Goal: Entertainment & Leisure: Consume media (video, audio)

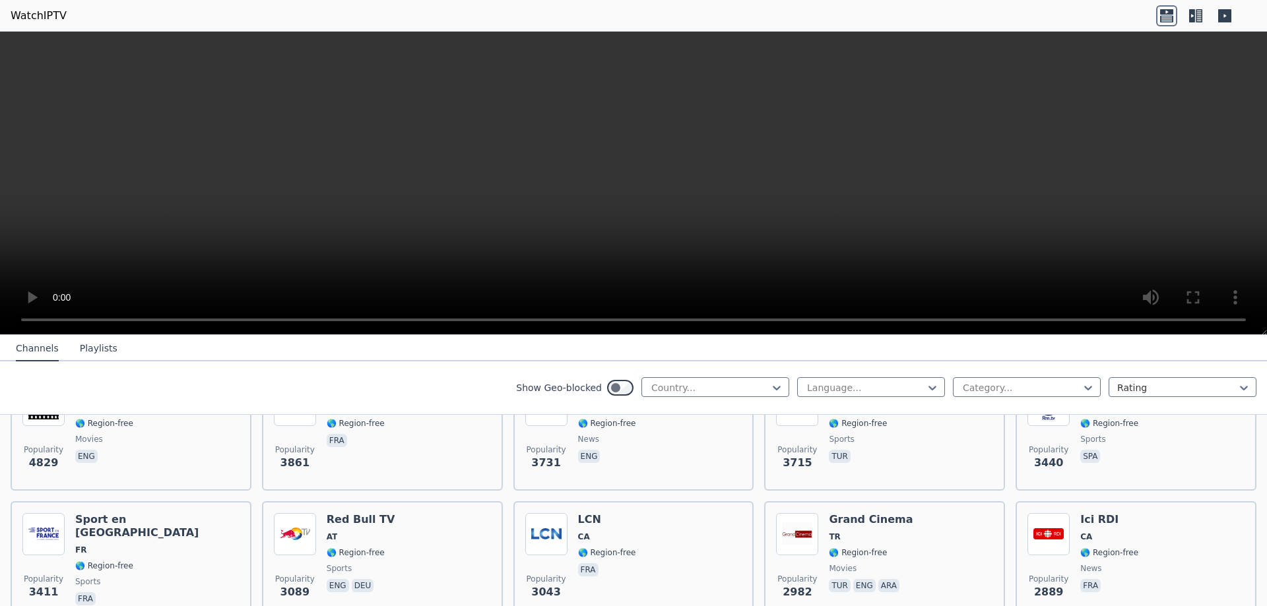
scroll to position [396, 0]
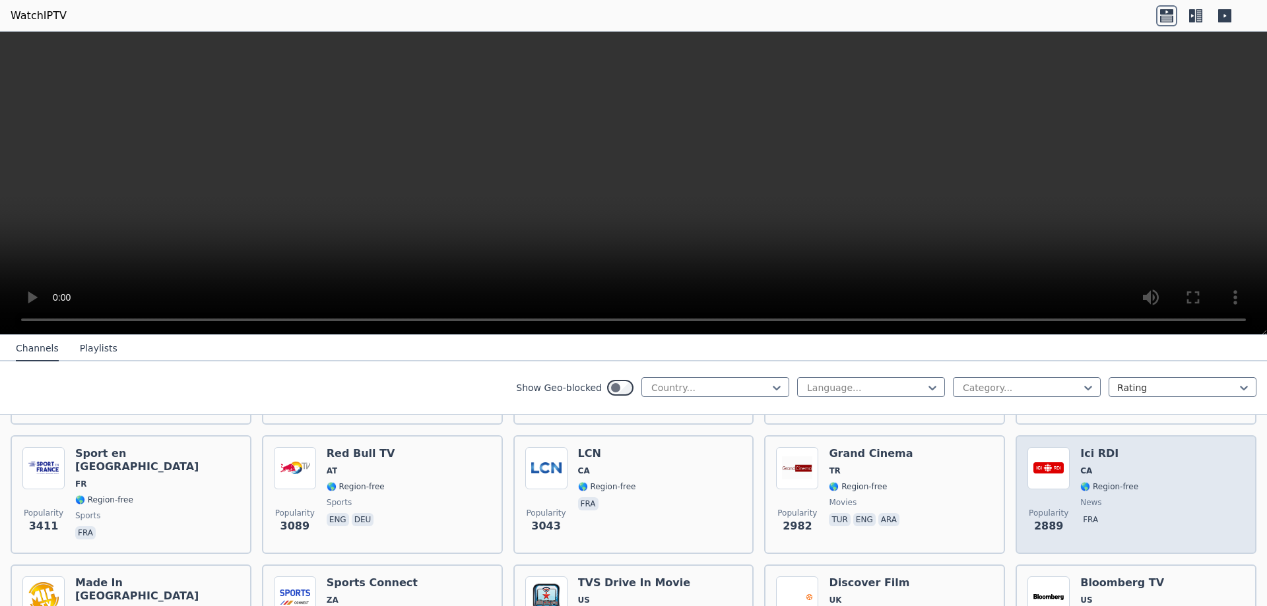
click at [1114, 497] on span "news" at bounding box center [1109, 502] width 58 height 11
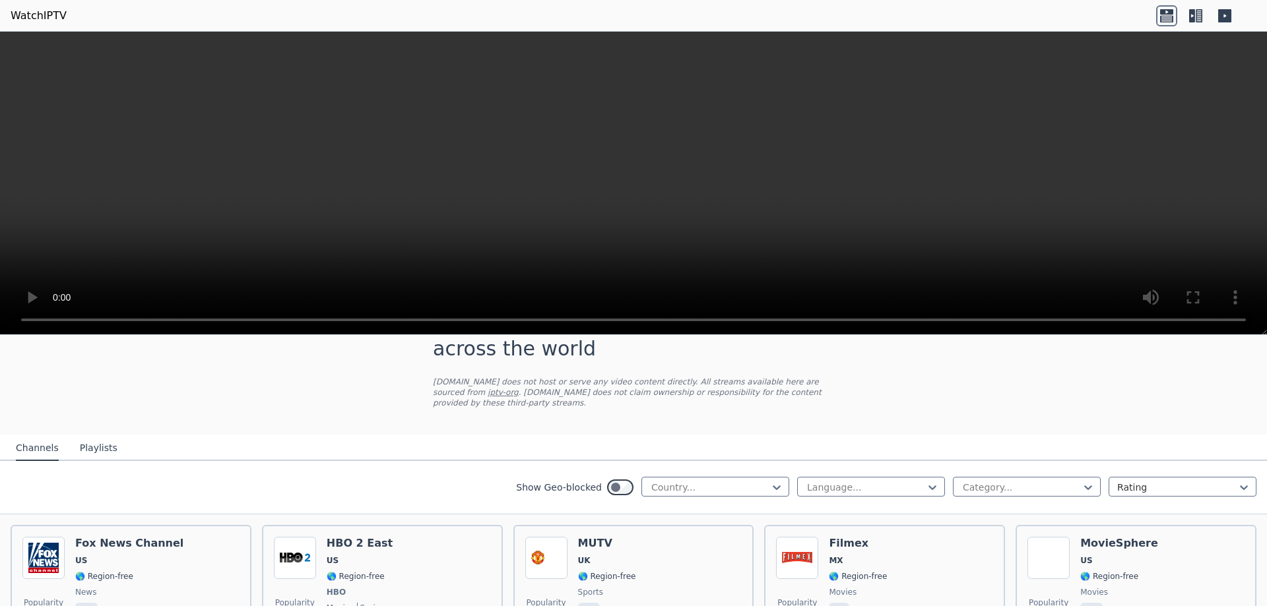
scroll to position [0, 0]
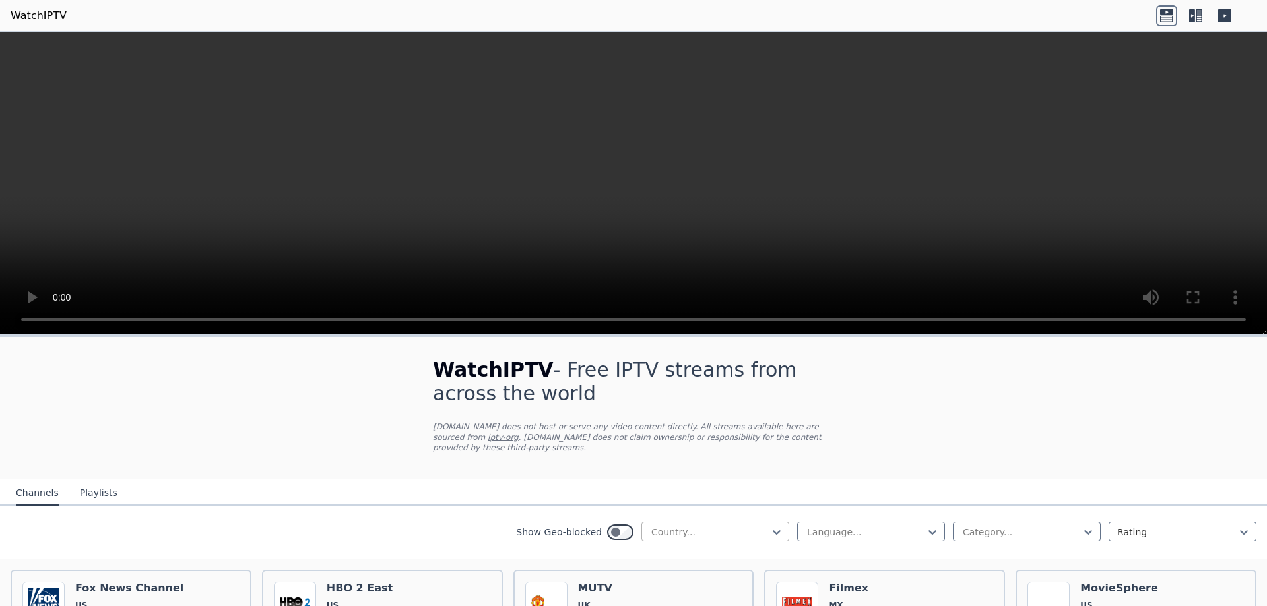
click at [663, 526] on div at bounding box center [710, 532] width 120 height 13
click at [706, 542] on div "[GEOGRAPHIC_DATA]" at bounding box center [715, 554] width 148 height 24
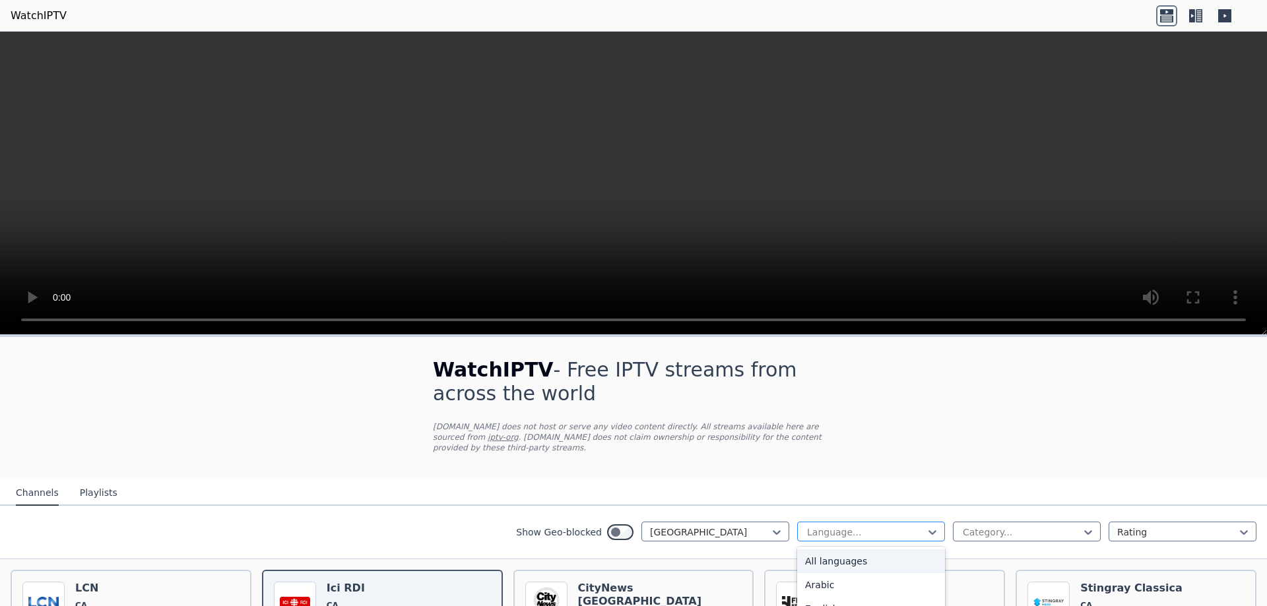
click at [862, 526] on div at bounding box center [866, 532] width 120 height 13
click at [852, 557] on div "French" at bounding box center [871, 567] width 148 height 24
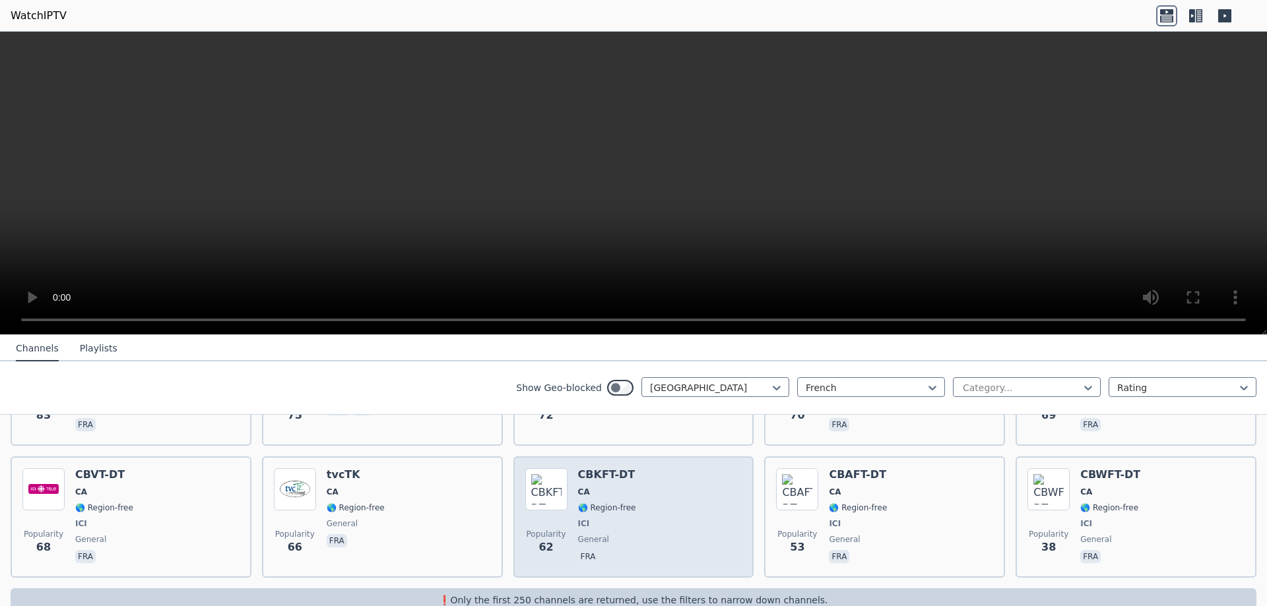
scroll to position [525, 0]
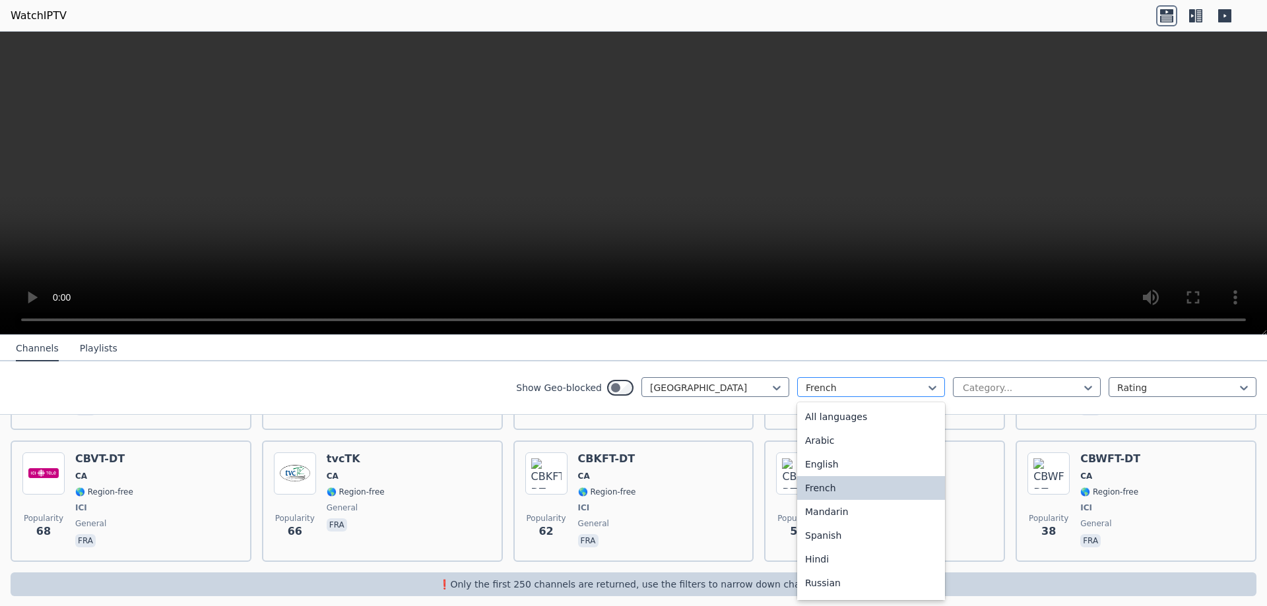
click at [892, 389] on div at bounding box center [866, 387] width 120 height 13
click at [866, 422] on div "All languages" at bounding box center [871, 417] width 148 height 24
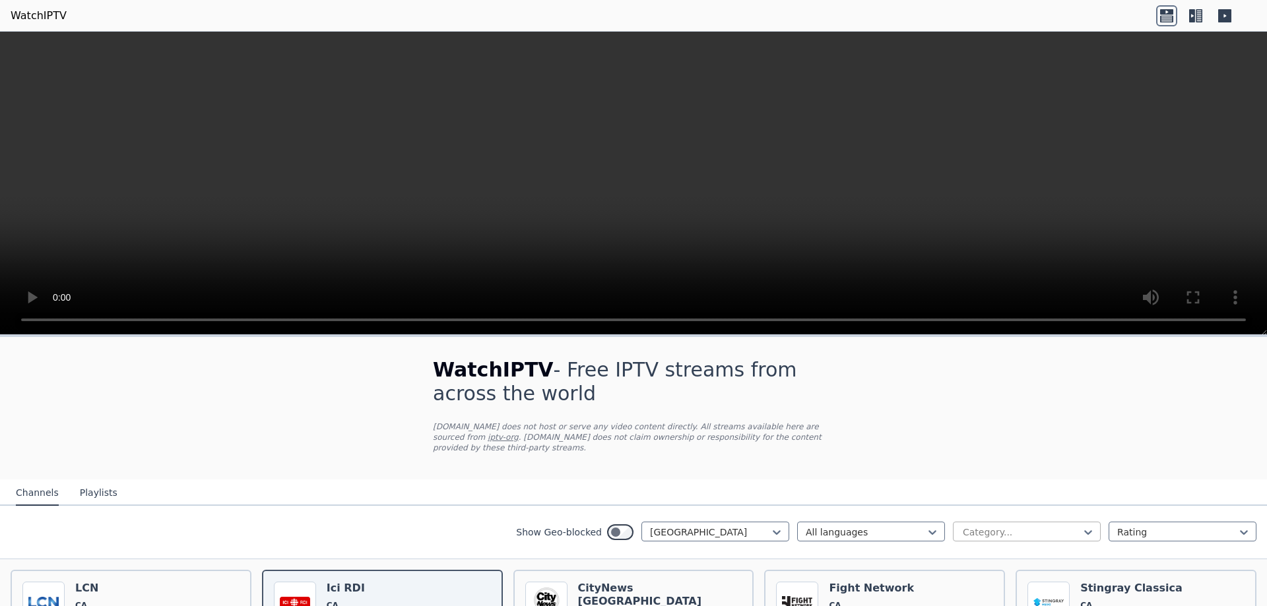
click at [972, 526] on div at bounding box center [1021, 532] width 120 height 13
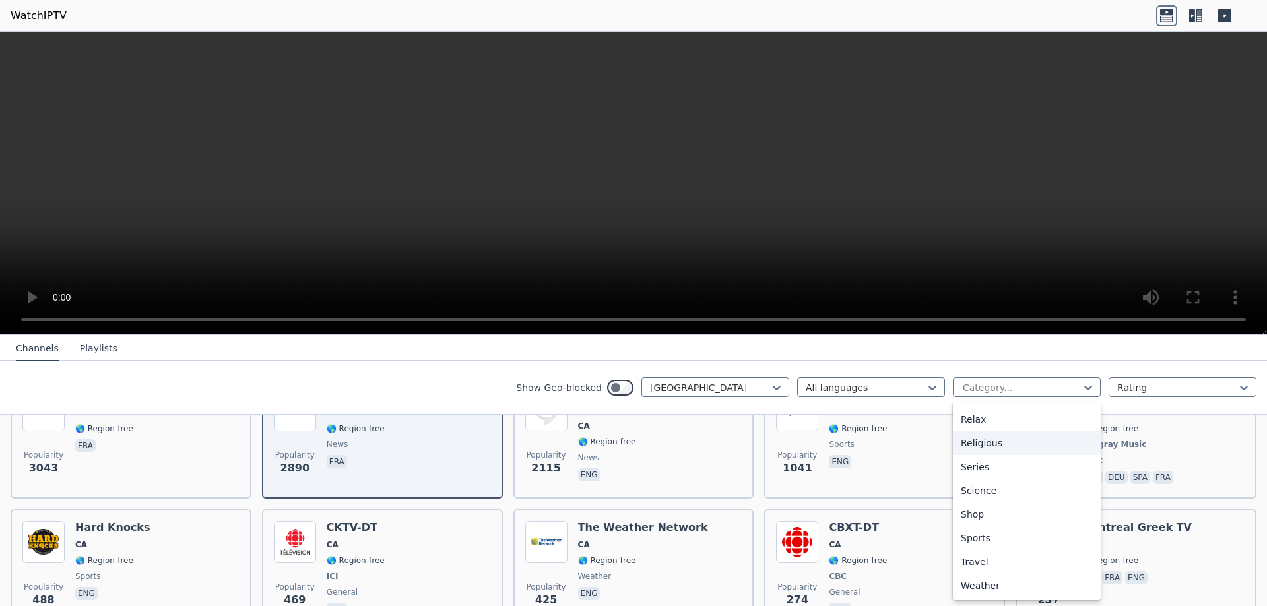
scroll to position [210, 0]
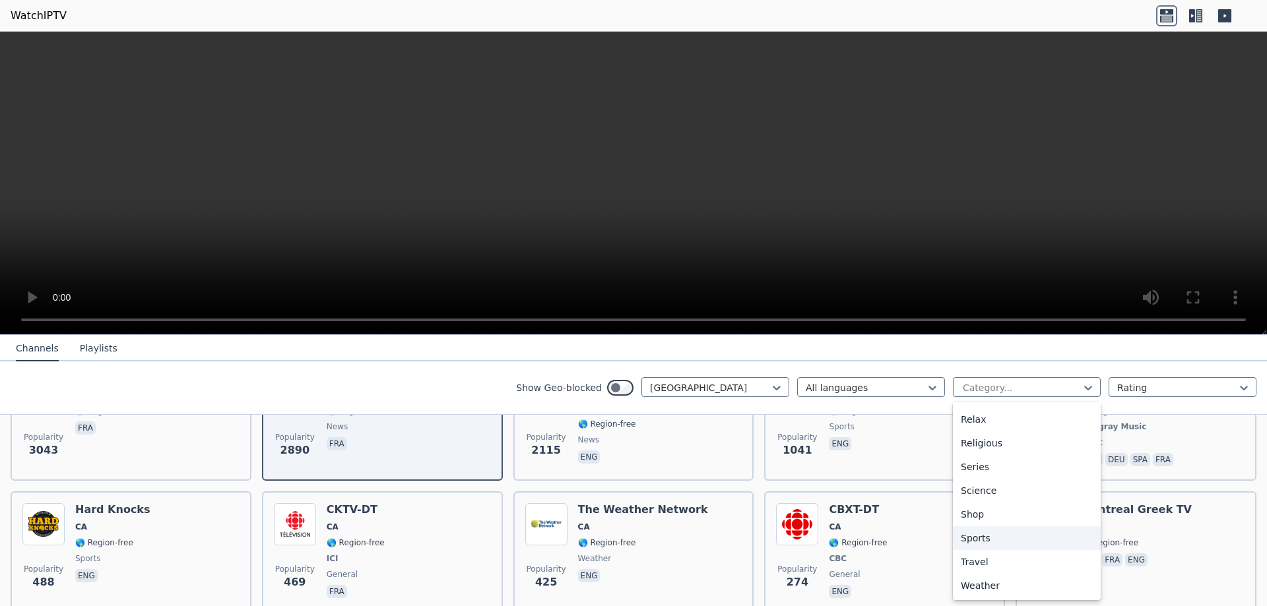
click at [970, 537] on div "Sports" at bounding box center [1027, 538] width 148 height 24
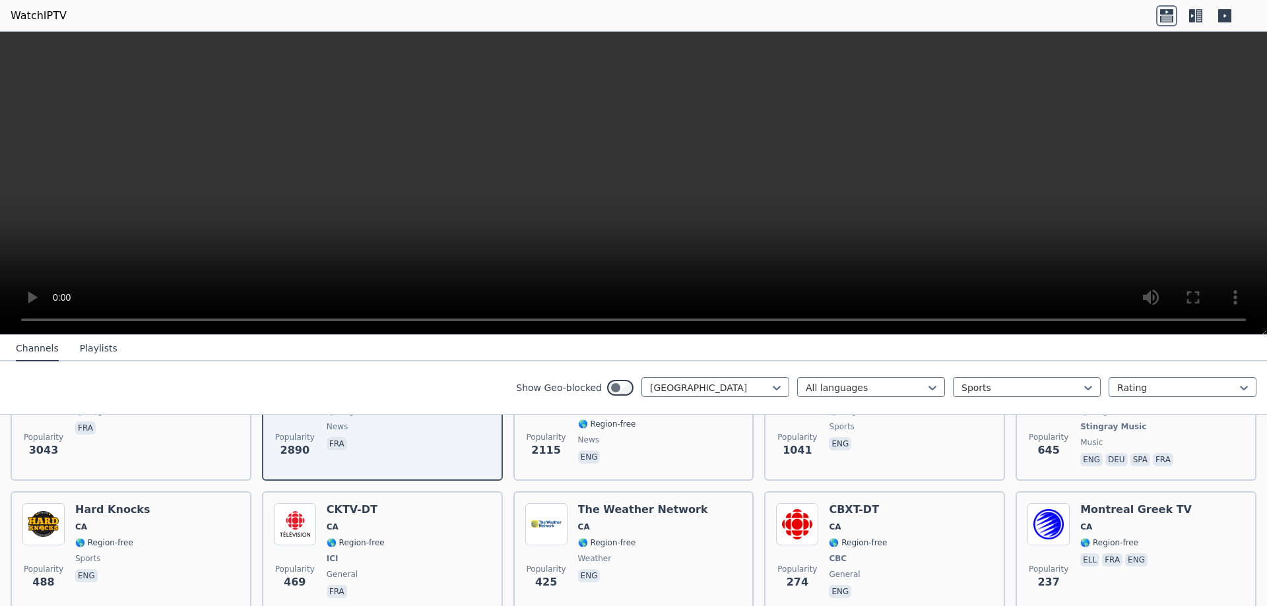
scroll to position [127, 0]
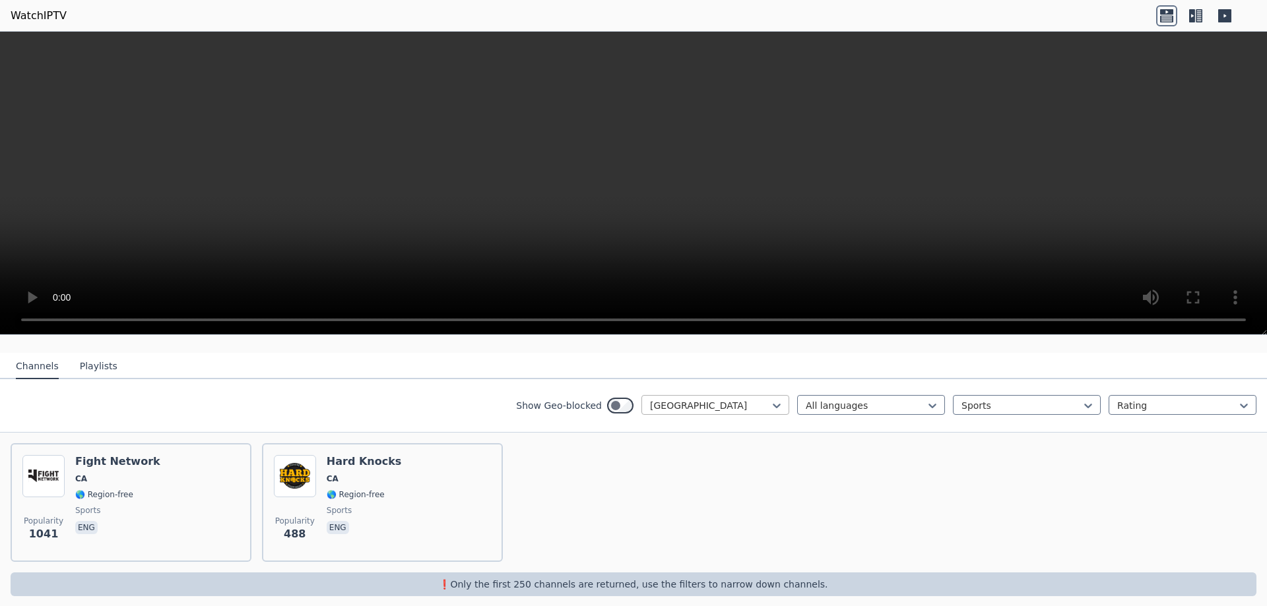
click at [730, 399] on div at bounding box center [710, 405] width 120 height 13
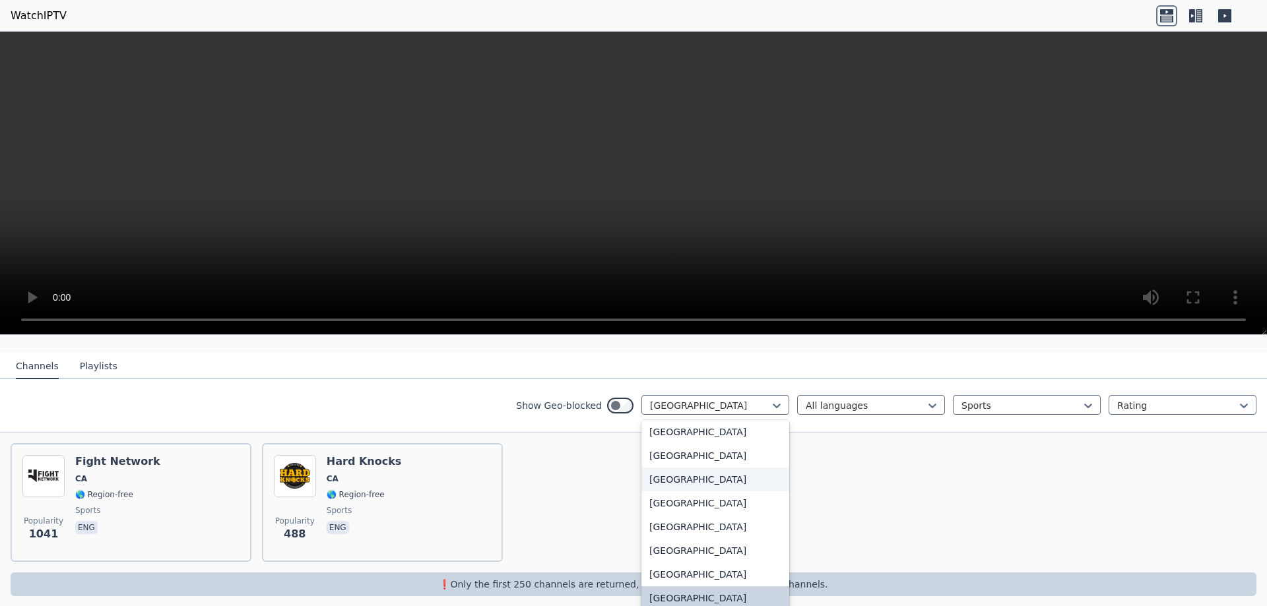
scroll to position [0, 0]
click at [711, 423] on div "All countries" at bounding box center [715, 435] width 148 height 24
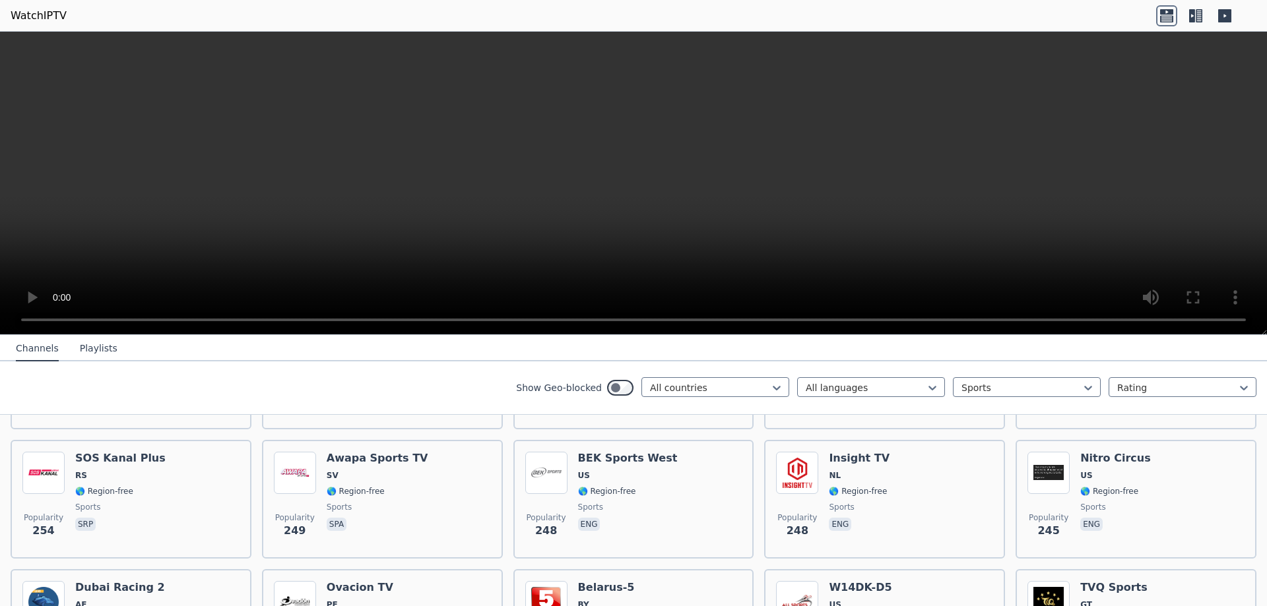
scroll to position [1446, 0]
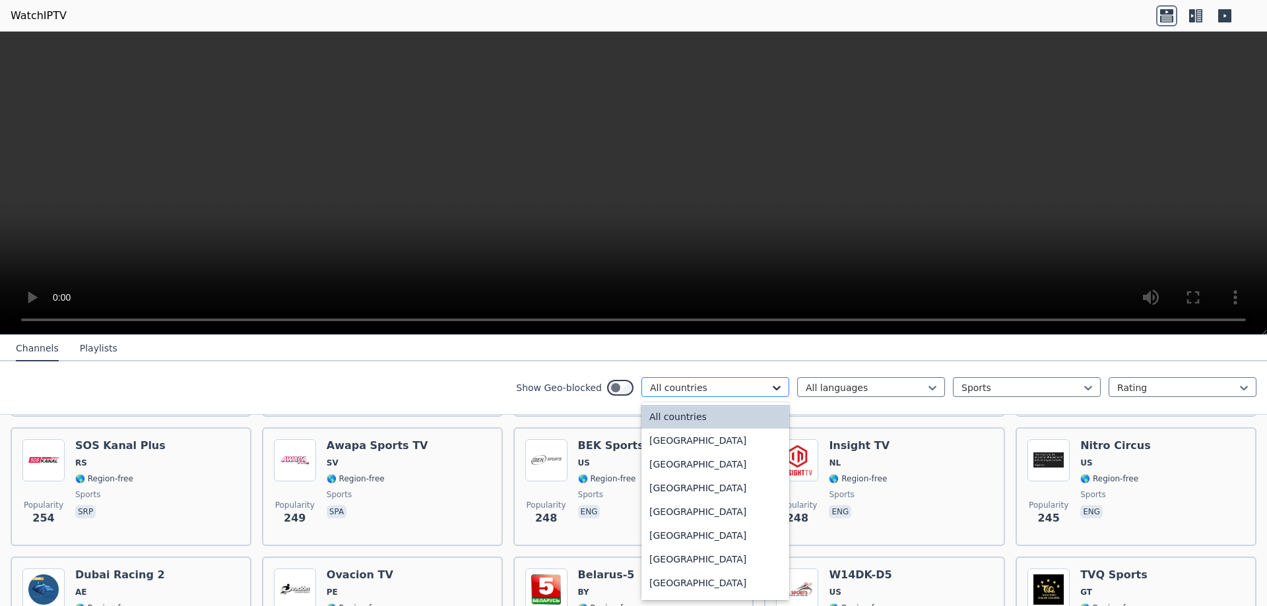
click at [770, 391] on icon at bounding box center [776, 387] width 13 height 13
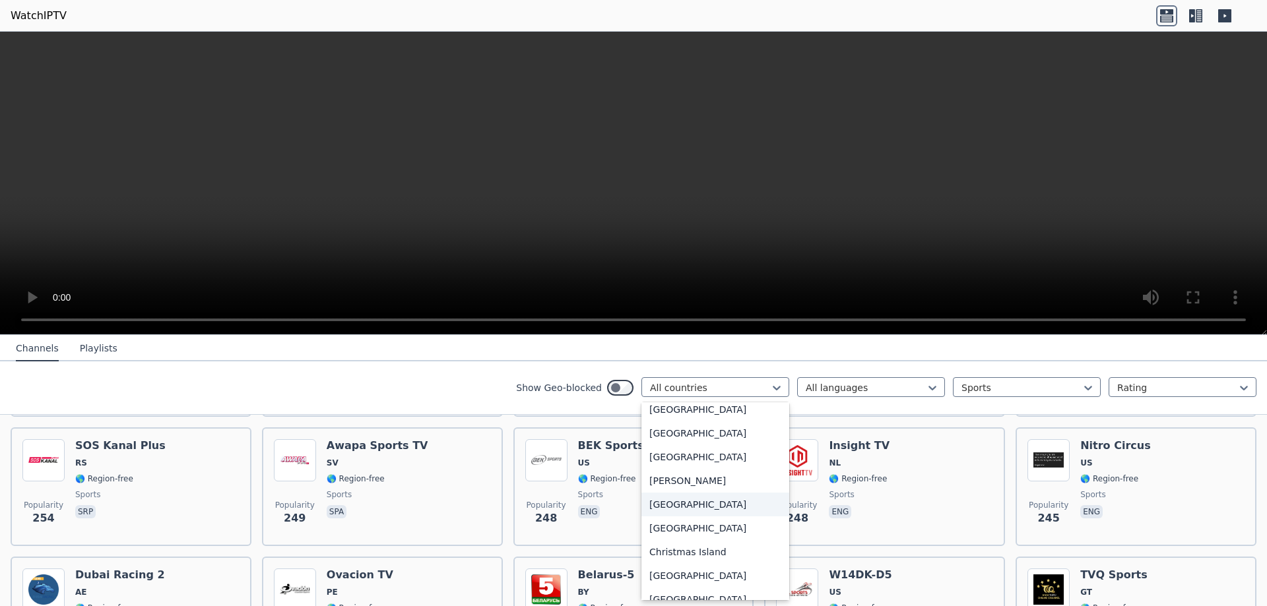
scroll to position [792, 0]
click at [714, 411] on div "[GEOGRAPHIC_DATA]" at bounding box center [715, 409] width 148 height 24
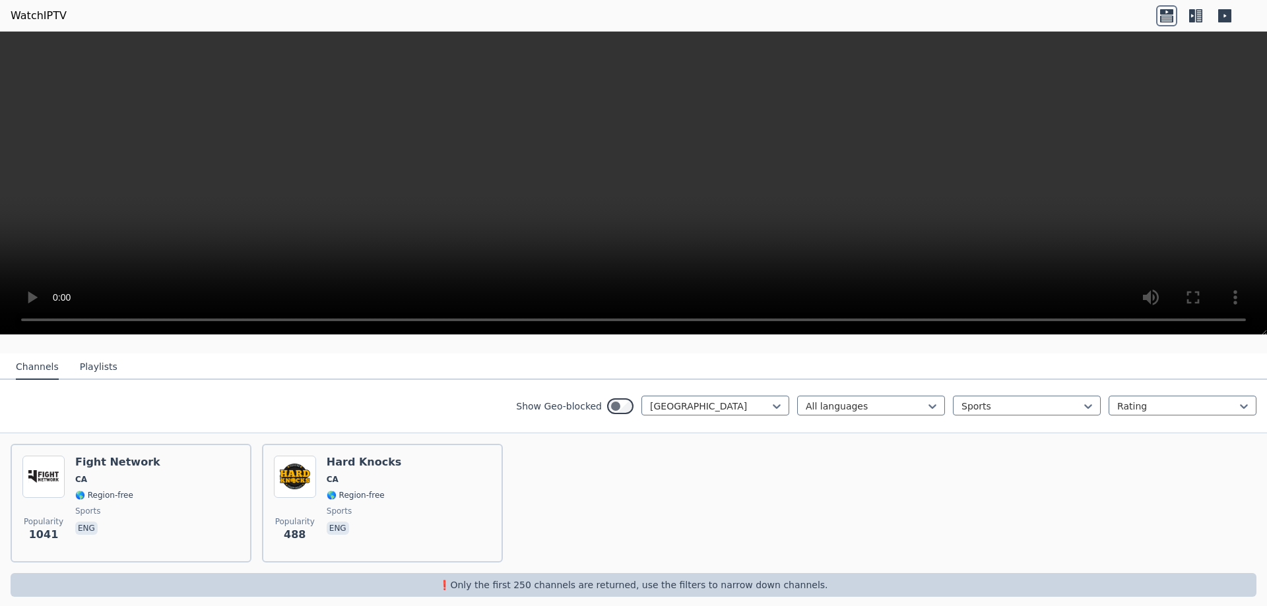
scroll to position [127, 0]
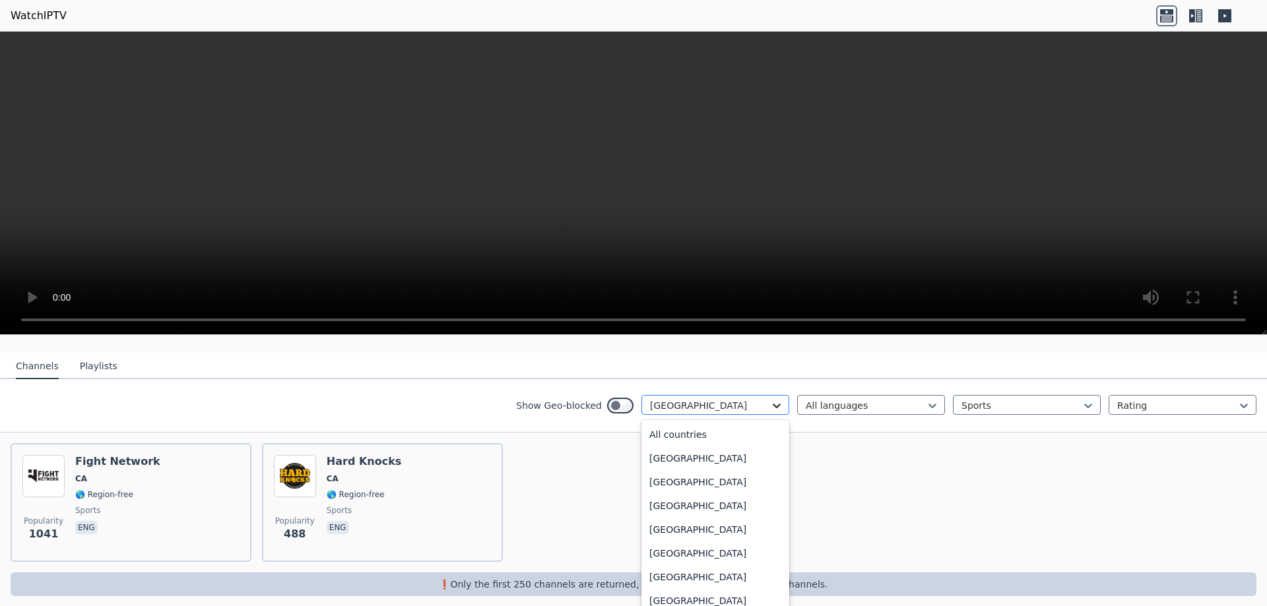
click at [773, 399] on icon at bounding box center [776, 405] width 13 height 13
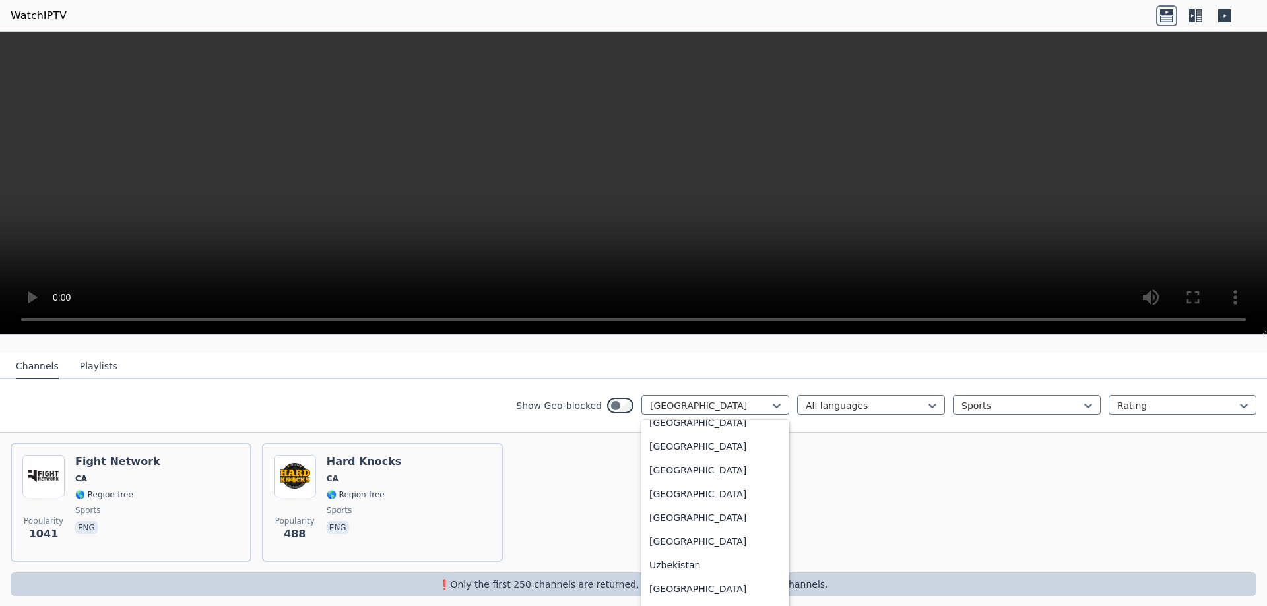
scroll to position [4645, 0]
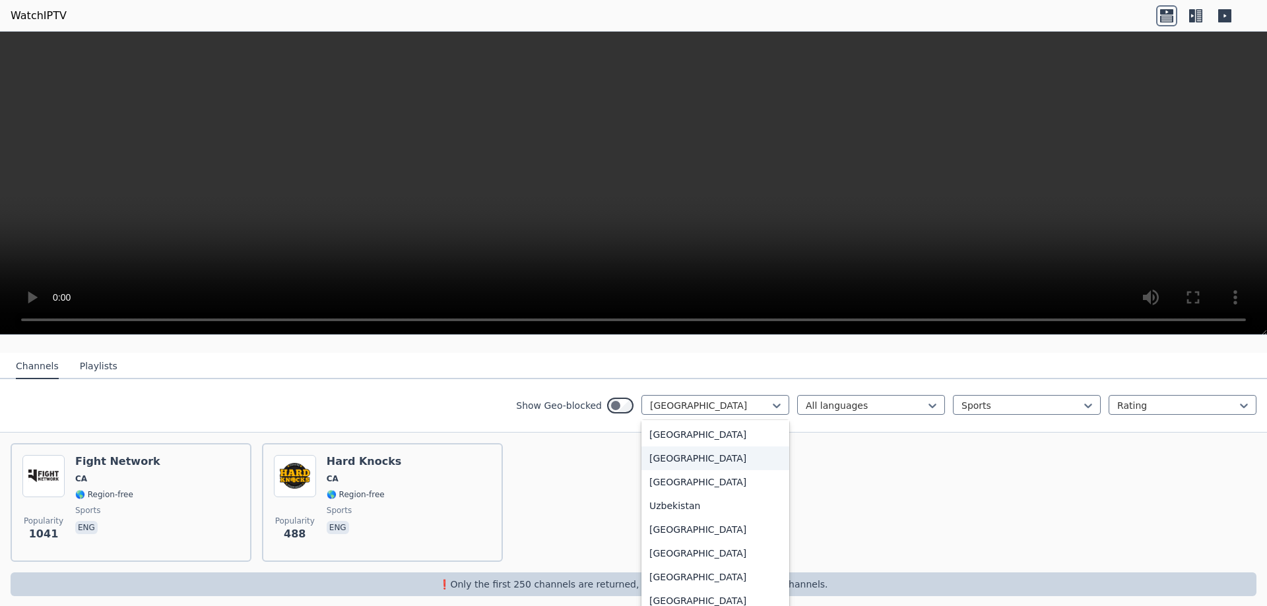
click at [738, 448] on div "[GEOGRAPHIC_DATA]" at bounding box center [715, 459] width 148 height 24
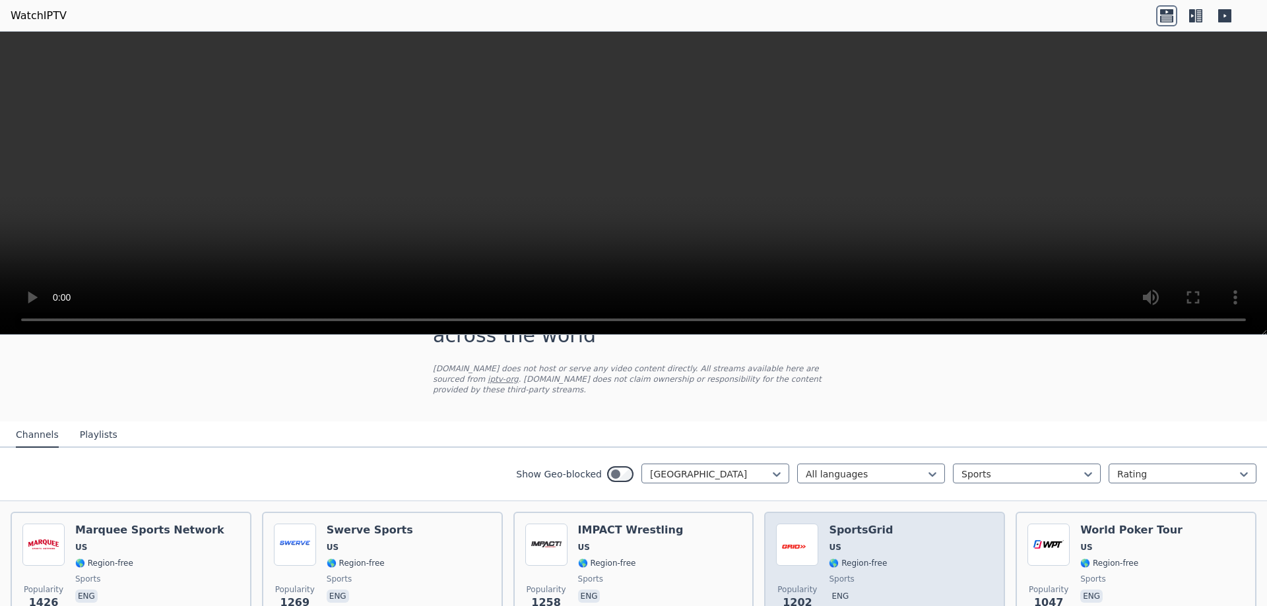
scroll to position [124, 0]
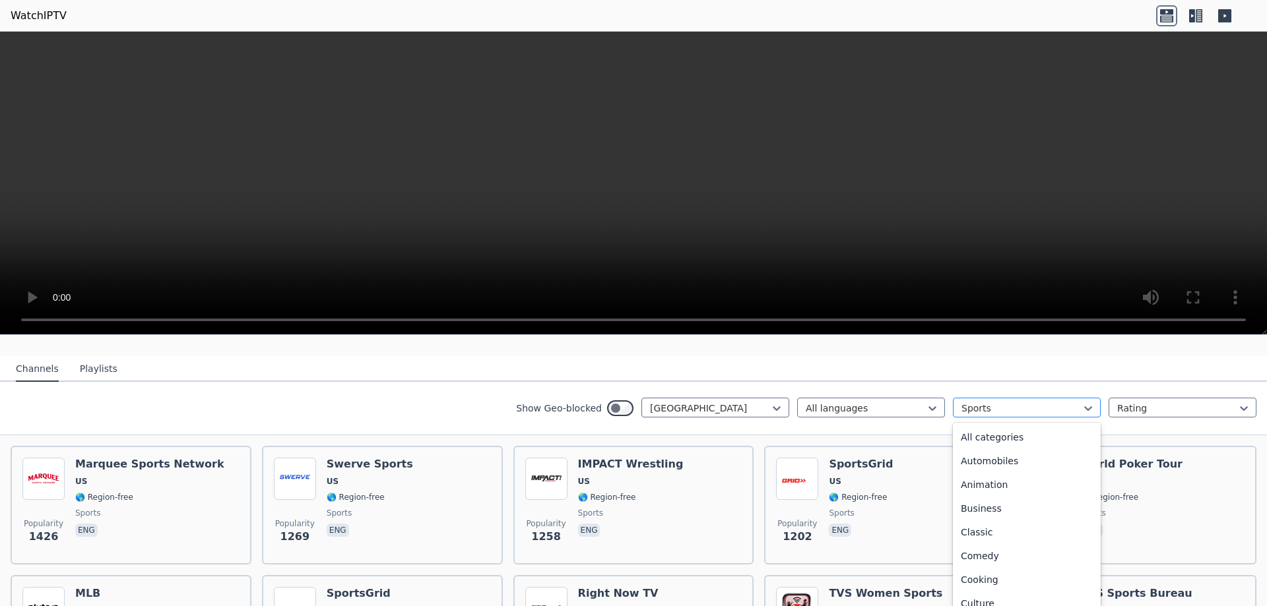
click at [996, 402] on div at bounding box center [1021, 408] width 120 height 13
click at [1027, 428] on div "All categories" at bounding box center [1027, 438] width 148 height 24
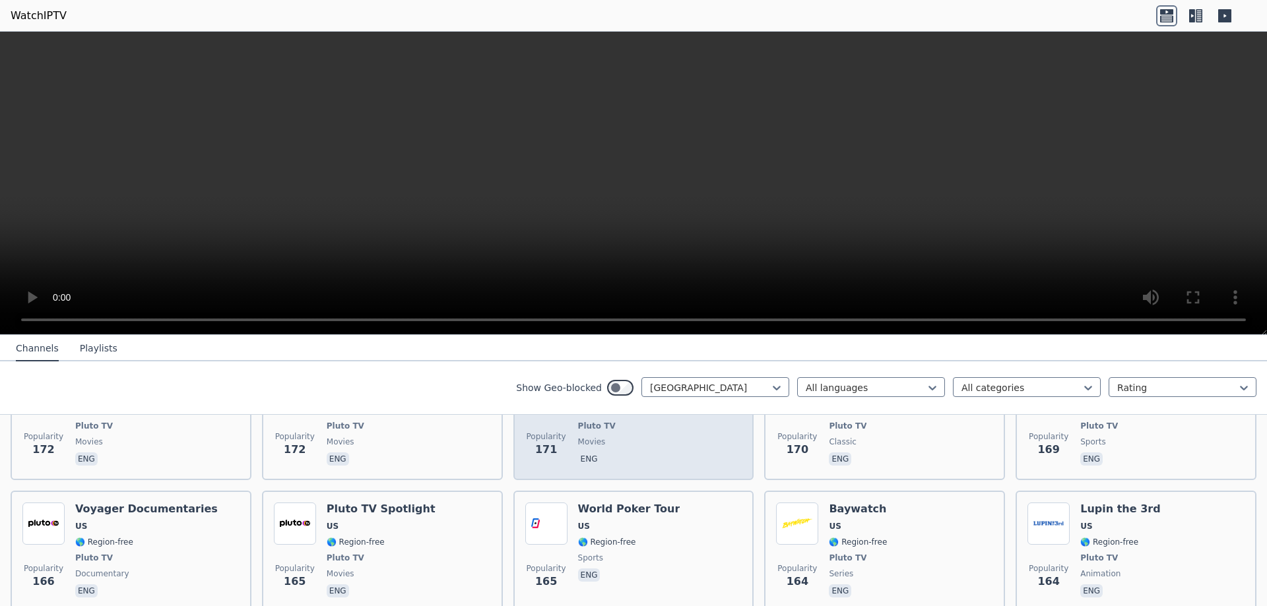
scroll to position [4083, 0]
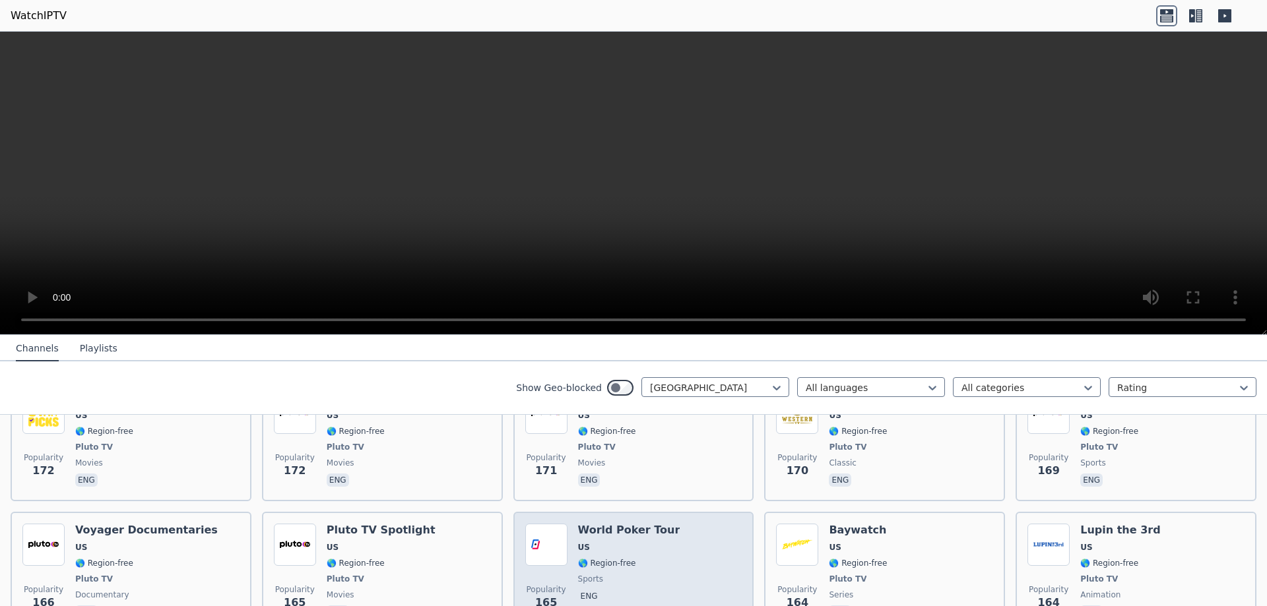
click at [647, 558] on span "🌎 Region-free" at bounding box center [629, 563] width 102 height 11
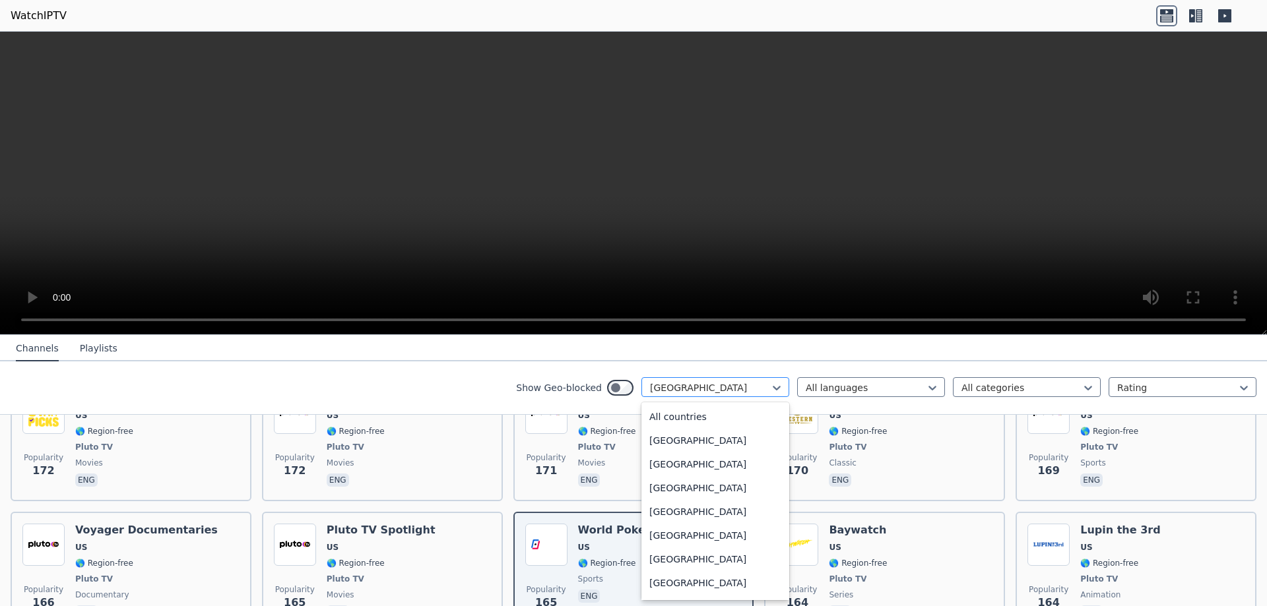
click at [671, 386] on div at bounding box center [710, 387] width 120 height 13
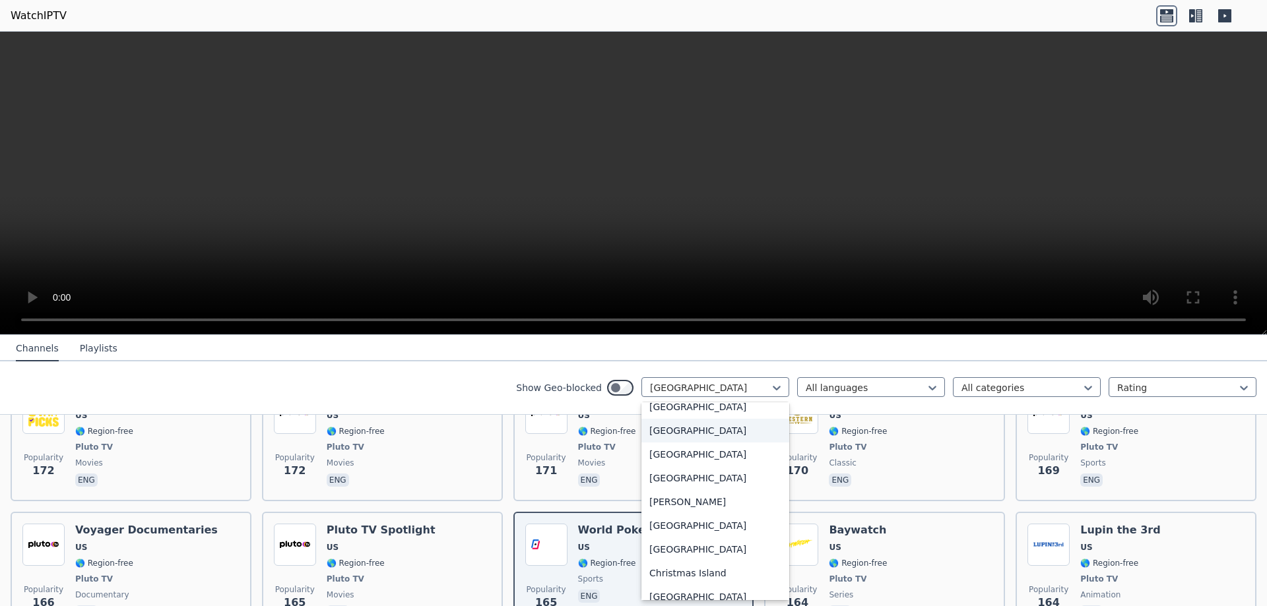
scroll to position [776, 0]
click at [684, 429] on div "[GEOGRAPHIC_DATA]" at bounding box center [715, 425] width 148 height 24
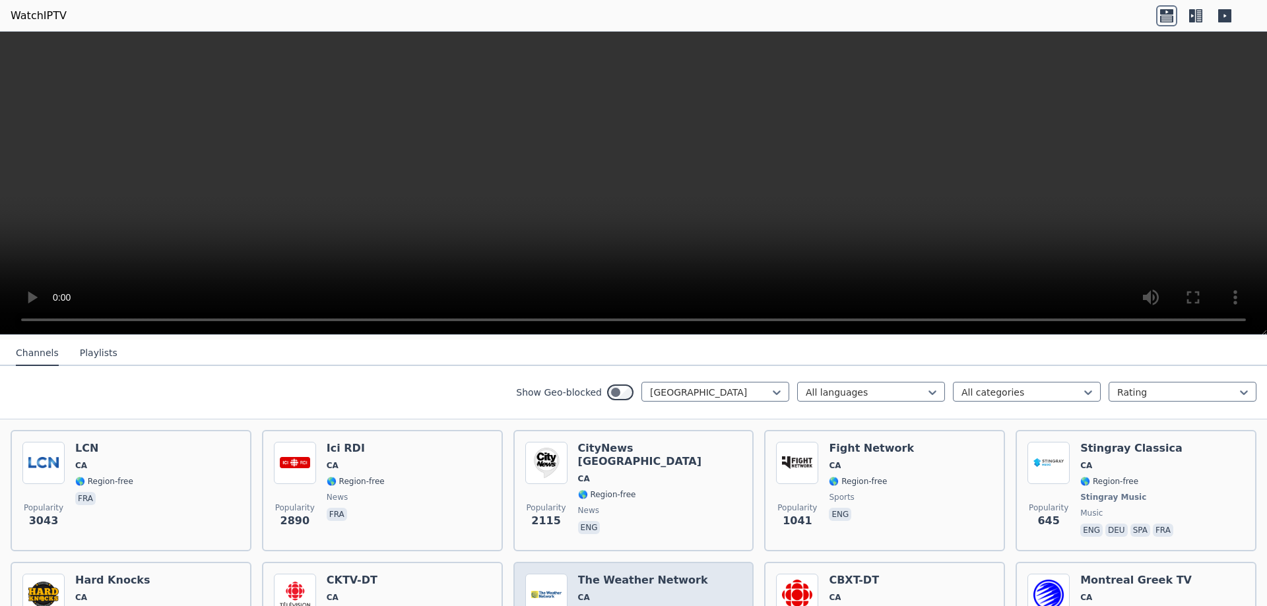
scroll to position [198, 0]
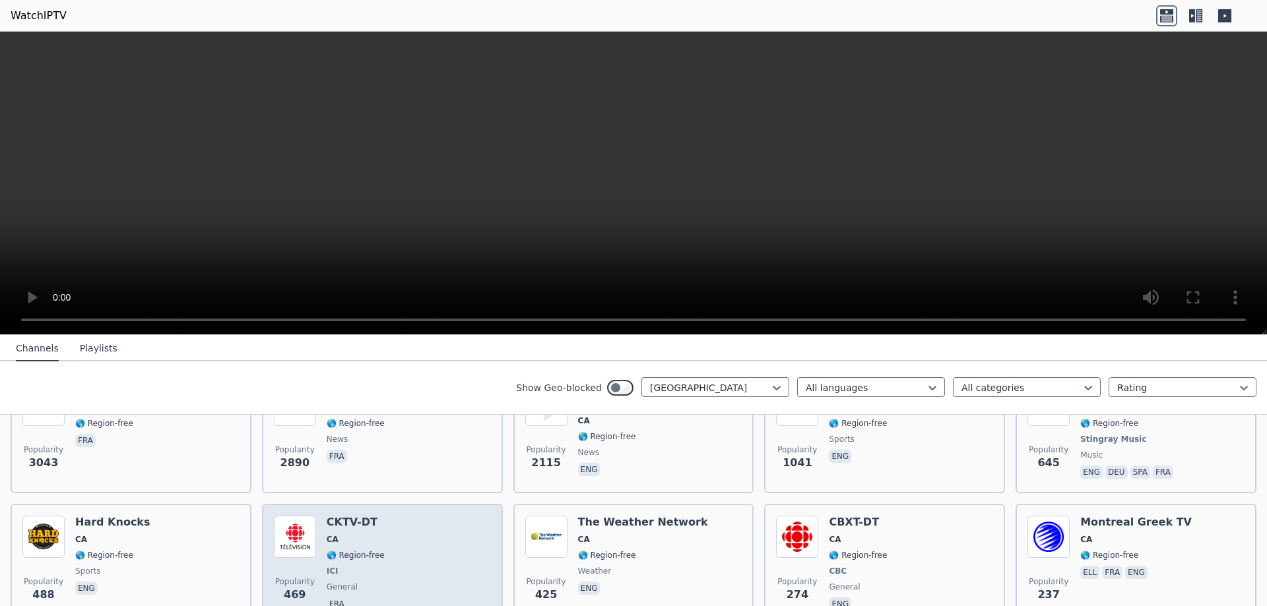
click at [426, 540] on div "Popularity 469 CKTV-DT [GEOGRAPHIC_DATA] 🌎 Region-free ICI general fra" at bounding box center [382, 565] width 217 height 98
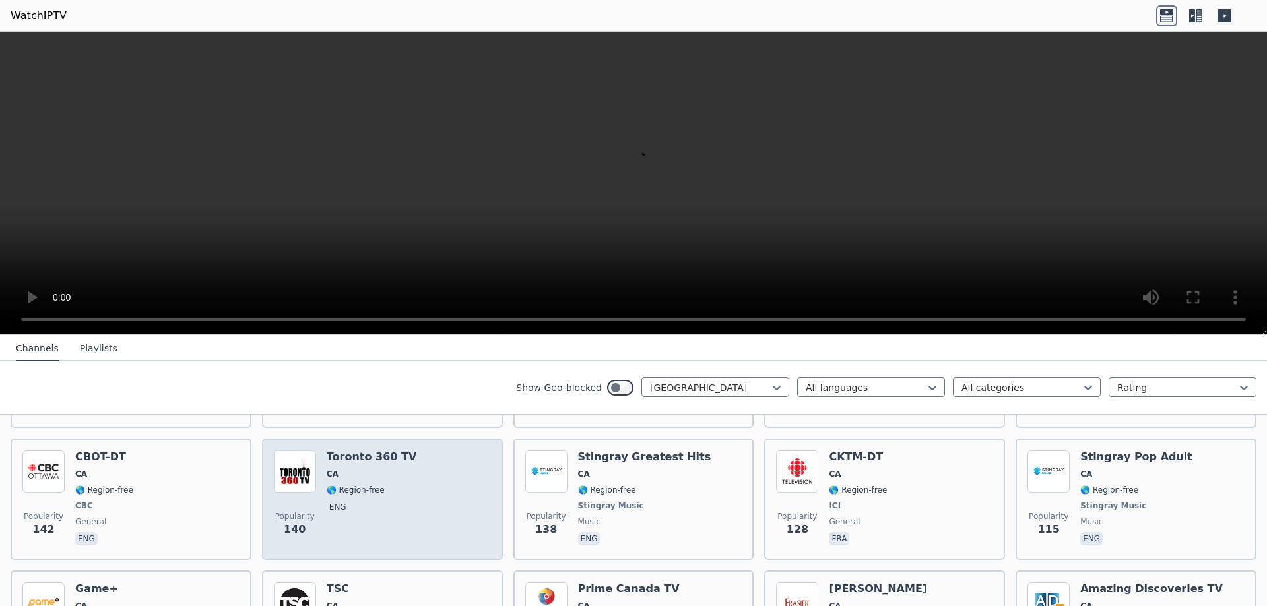
scroll to position [528, 0]
click at [412, 478] on div "Popularity 140 Toronto 360 TV CA 🌎 Region-free eng" at bounding box center [382, 499] width 217 height 98
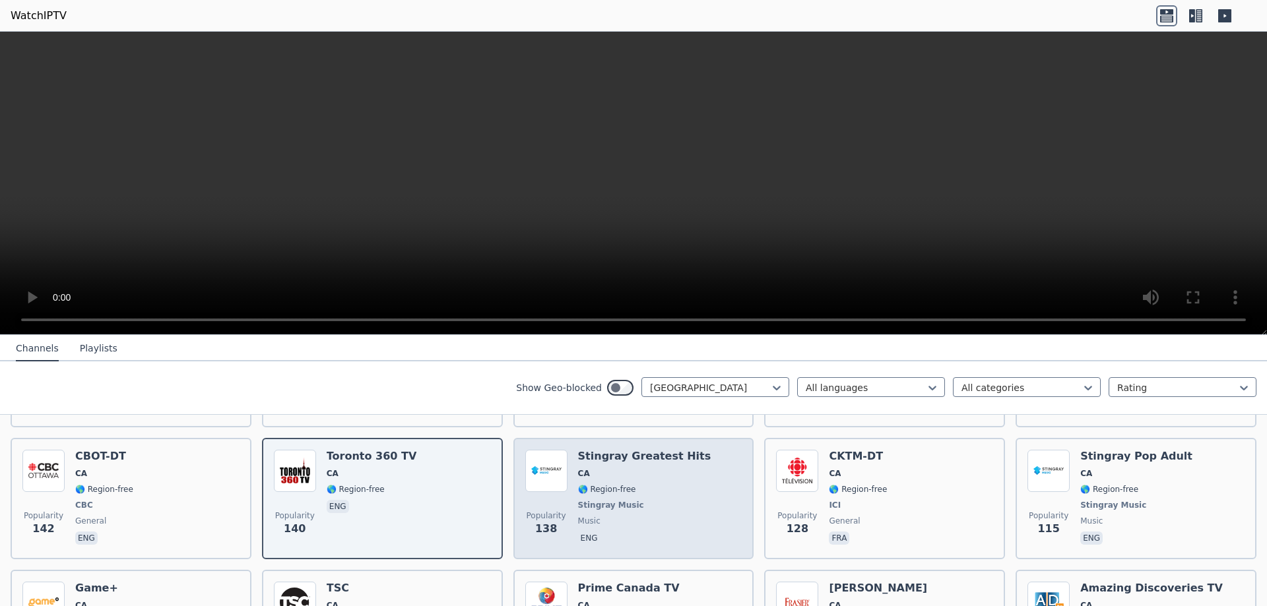
click at [594, 484] on span "🌎 Region-free" at bounding box center [607, 489] width 58 height 11
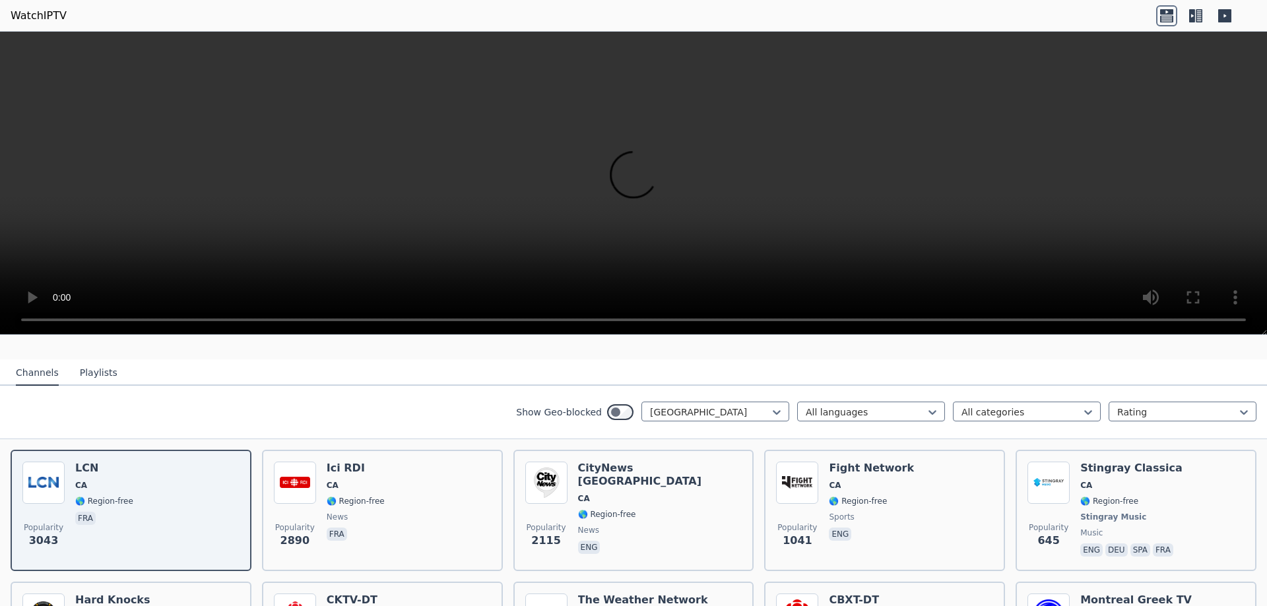
scroll to position [132, 0]
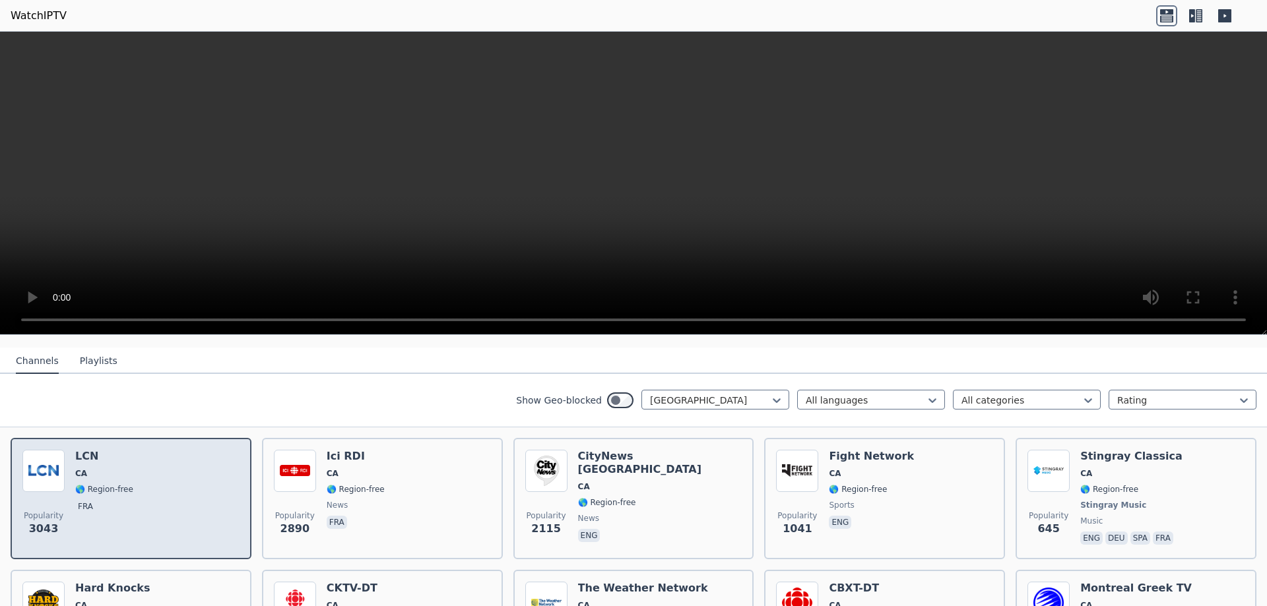
click at [170, 480] on div "Popularity 3043 LCN CA 🌎 Region-free fra" at bounding box center [130, 499] width 217 height 98
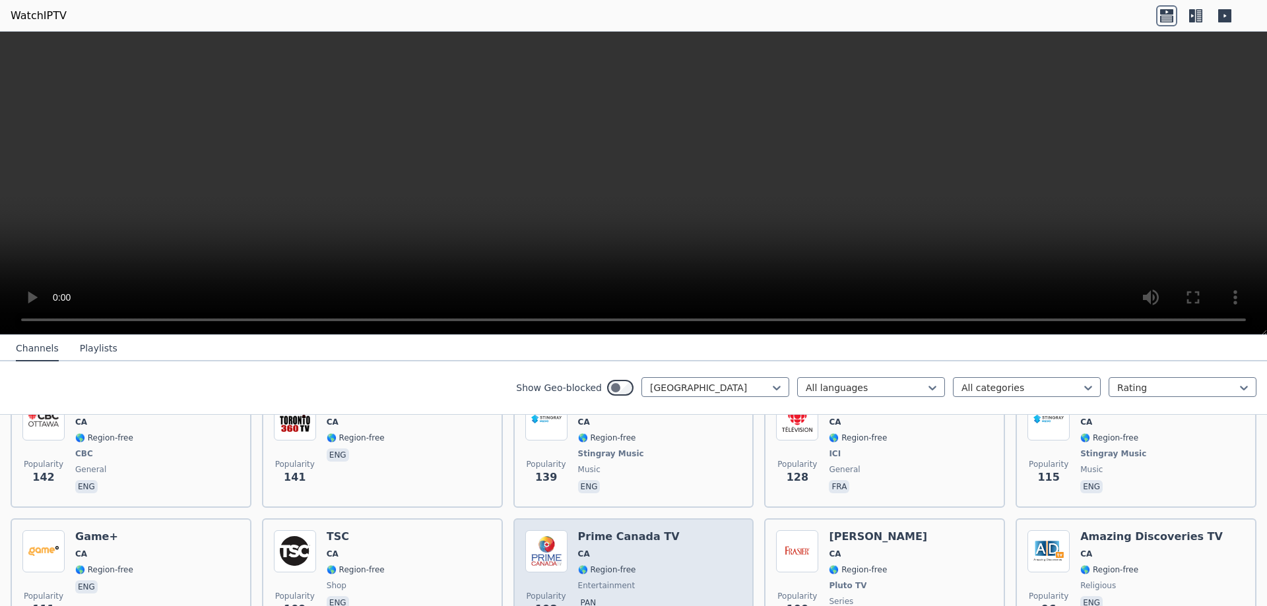
scroll to position [594, 0]
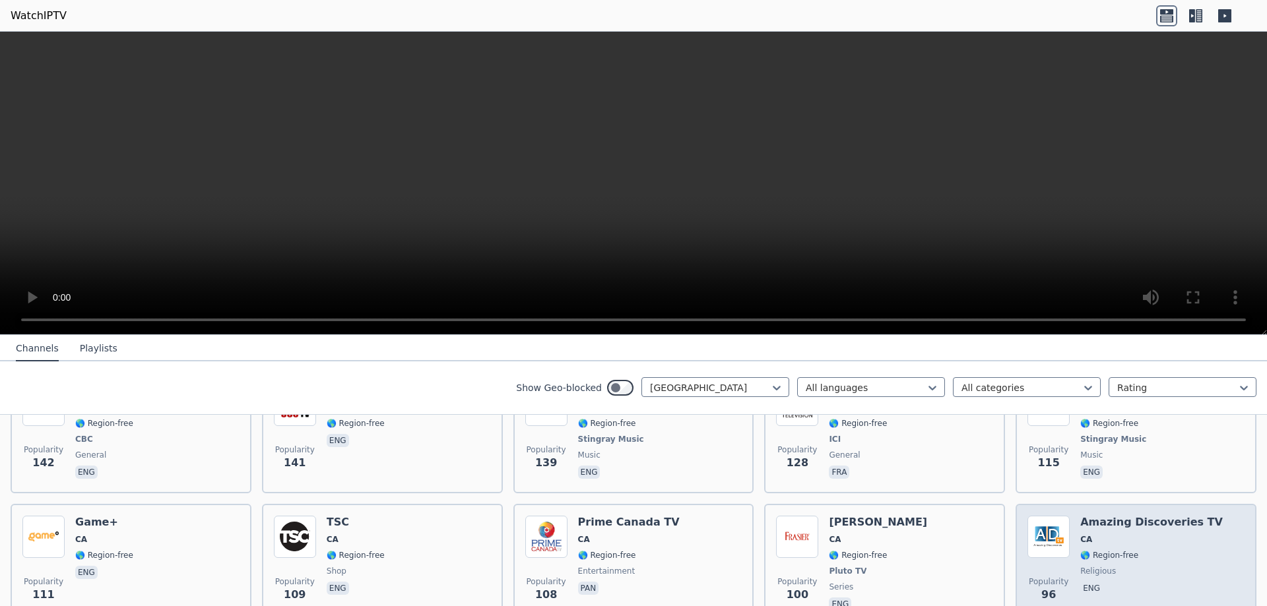
click at [1046, 531] on img at bounding box center [1048, 537] width 42 height 42
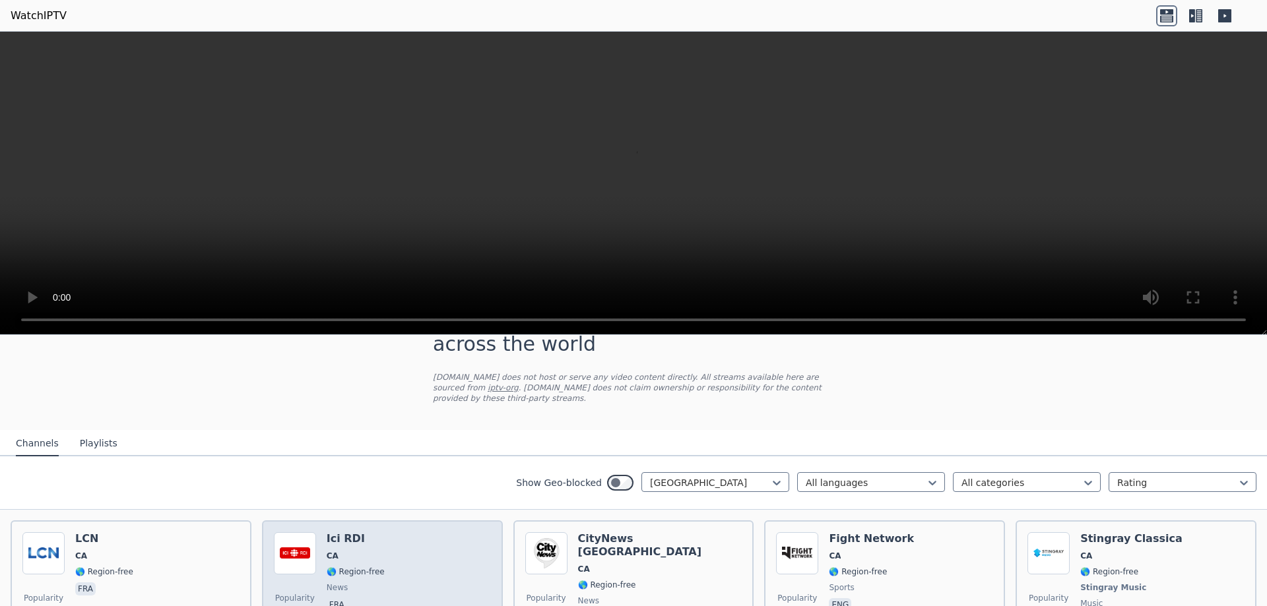
scroll to position [132, 0]
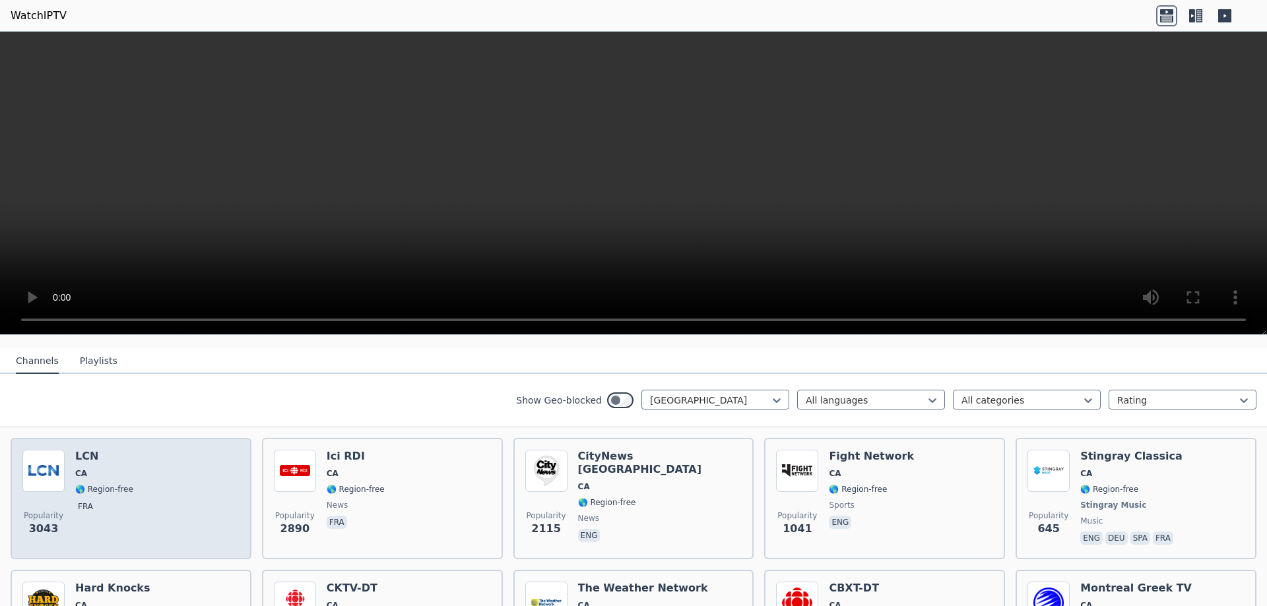
click at [94, 468] on span "CA" at bounding box center [104, 473] width 58 height 11
